Goal: Information Seeking & Learning: Learn about a topic

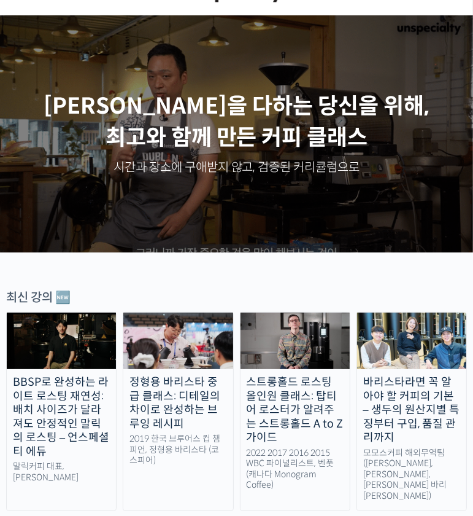
scroll to position [184, 0]
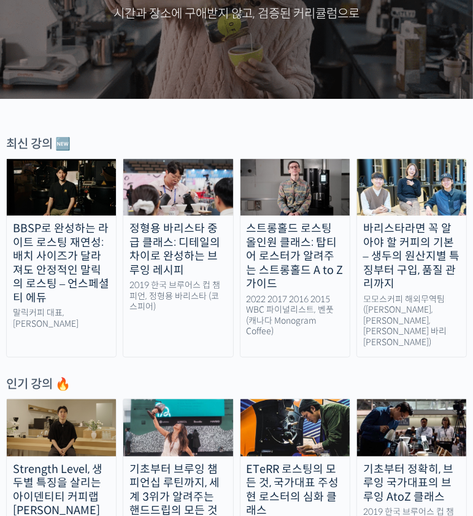
click at [163, 191] on img at bounding box center [177, 187] width 109 height 57
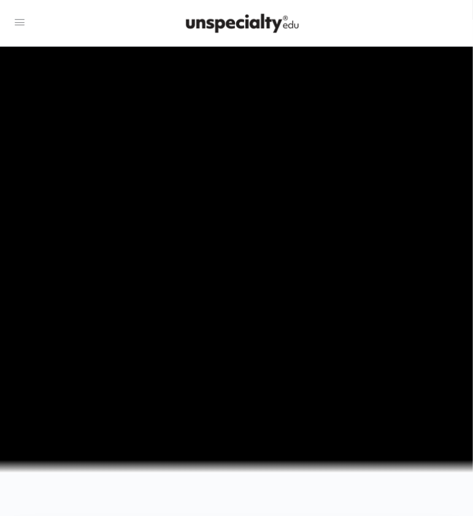
click at [383, 16] on div at bounding box center [242, 23] width 431 height 37
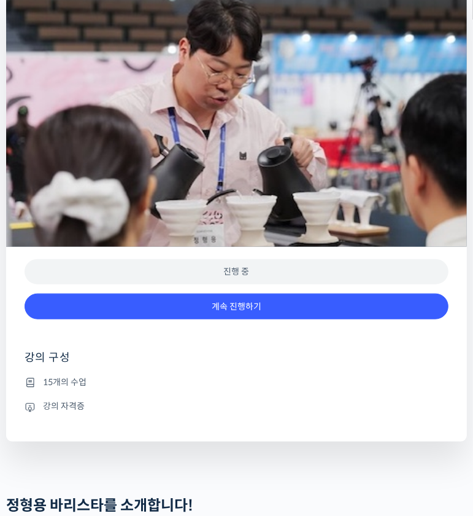
scroll to position [614, 0]
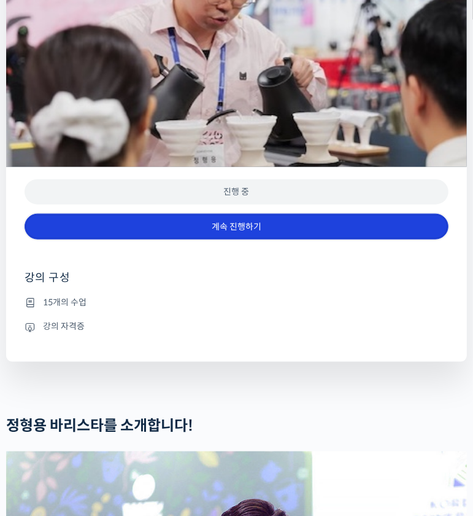
click at [273, 240] on link "계속 진행하기" at bounding box center [237, 227] width 424 height 26
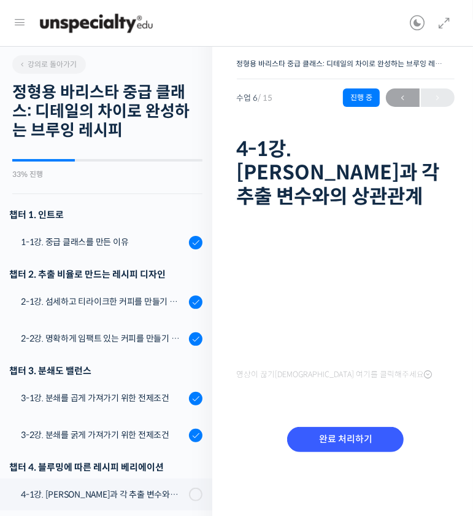
scroll to position [49, 0]
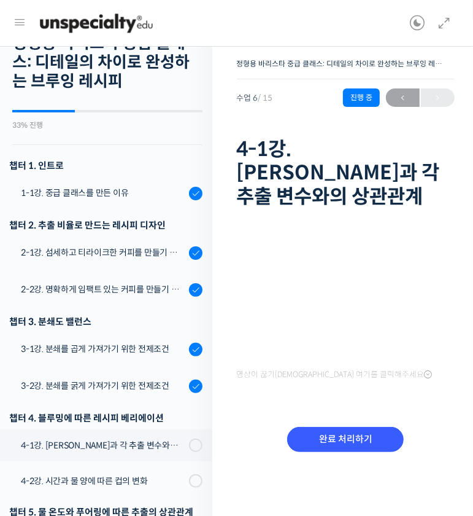
click at [464, 71] on div "정형용 바리스타 중급 클래스: 디테일의 차이로 완성하는 브루잉 레시피 4-1강. 블루밍과 각 추출 변수와의 상관관계 진행 중 수업 6 / 15…" at bounding box center [346, 485] width 268 height 896
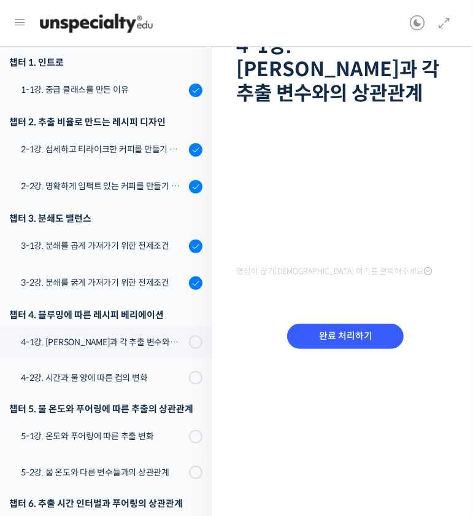
scroll to position [123, 0]
